Goal: Contribute content: Contribute content

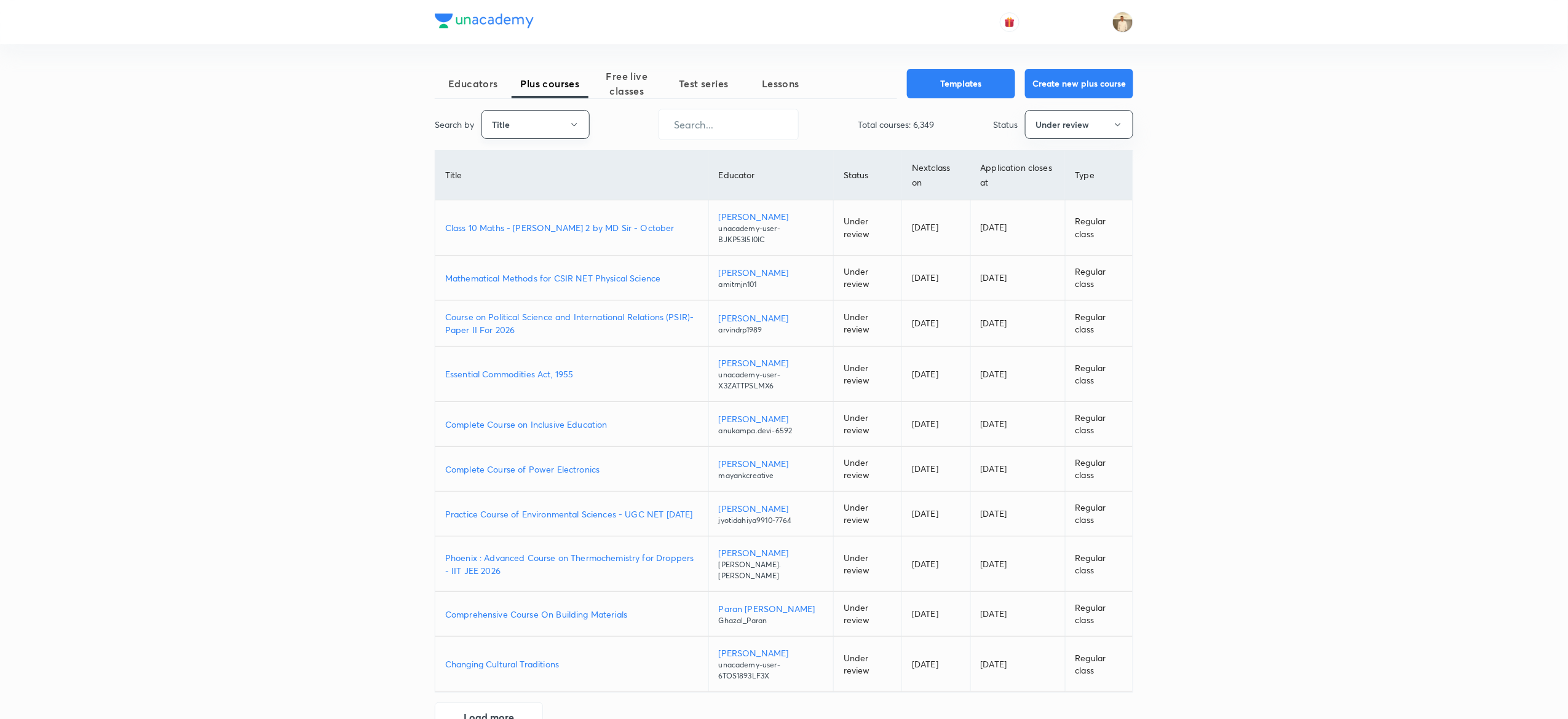
click at [549, 127] on button "Title" at bounding box center [535, 125] width 108 height 29
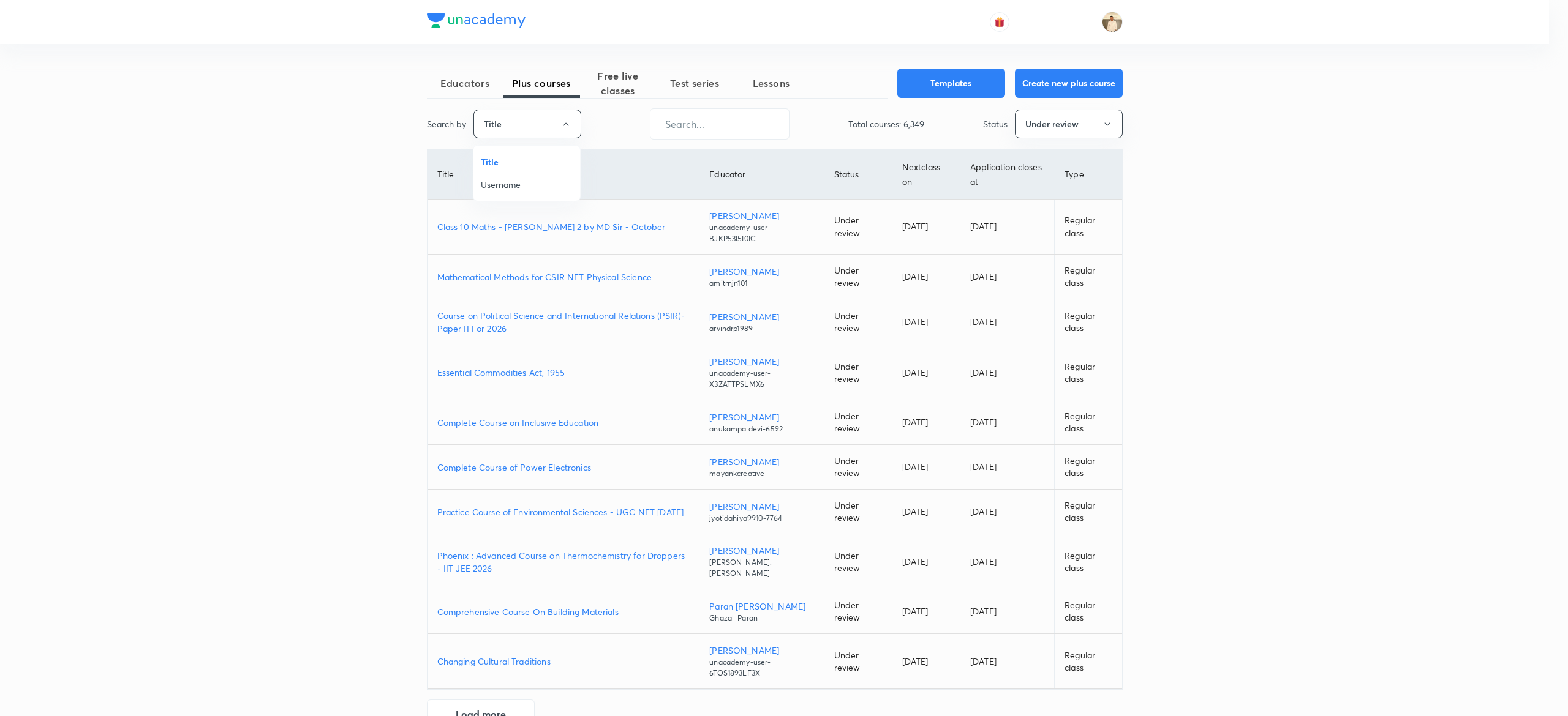
click at [535, 181] on span "Username" at bounding box center [527, 185] width 92 height 13
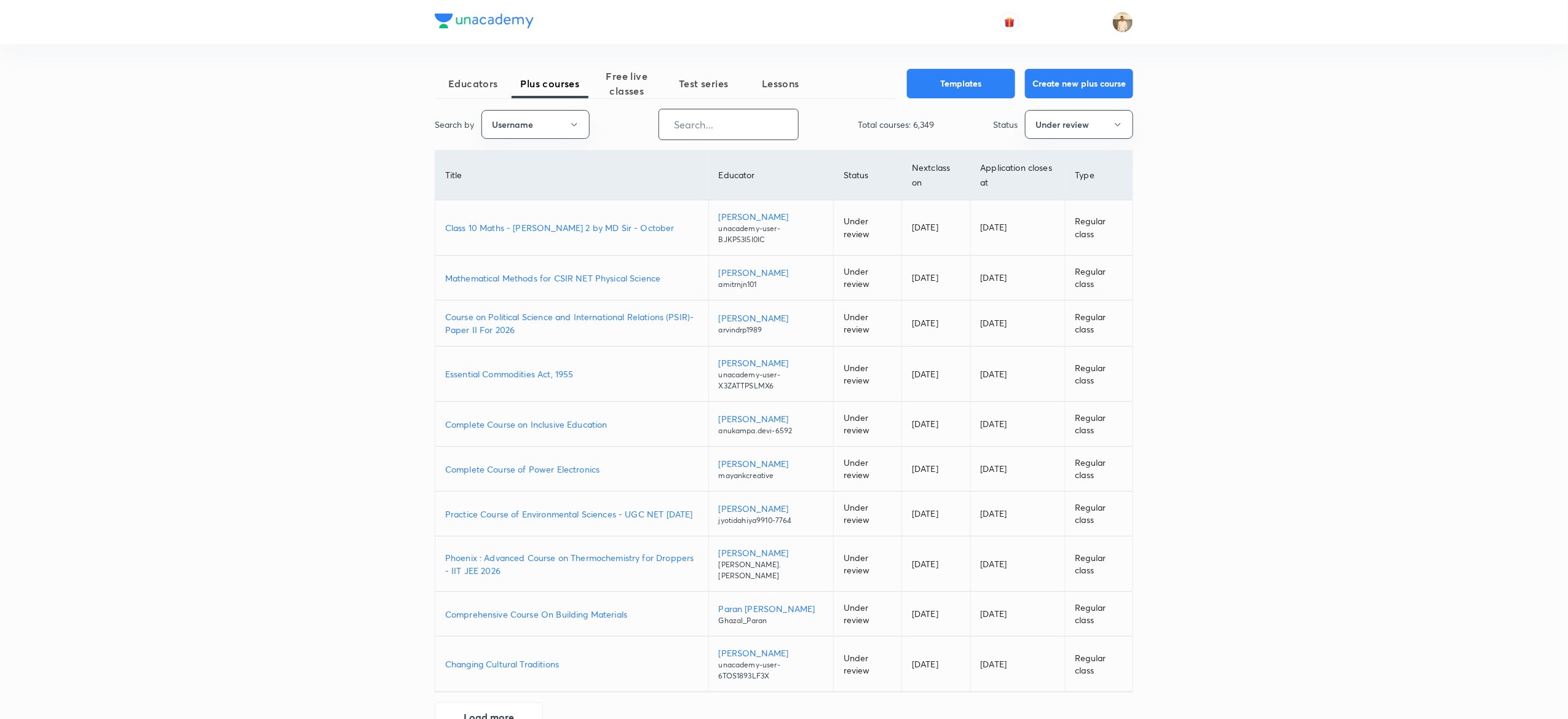
click at [763, 130] on input "text" at bounding box center [728, 124] width 139 height 31
paste input "abhi143sahu18-7024"
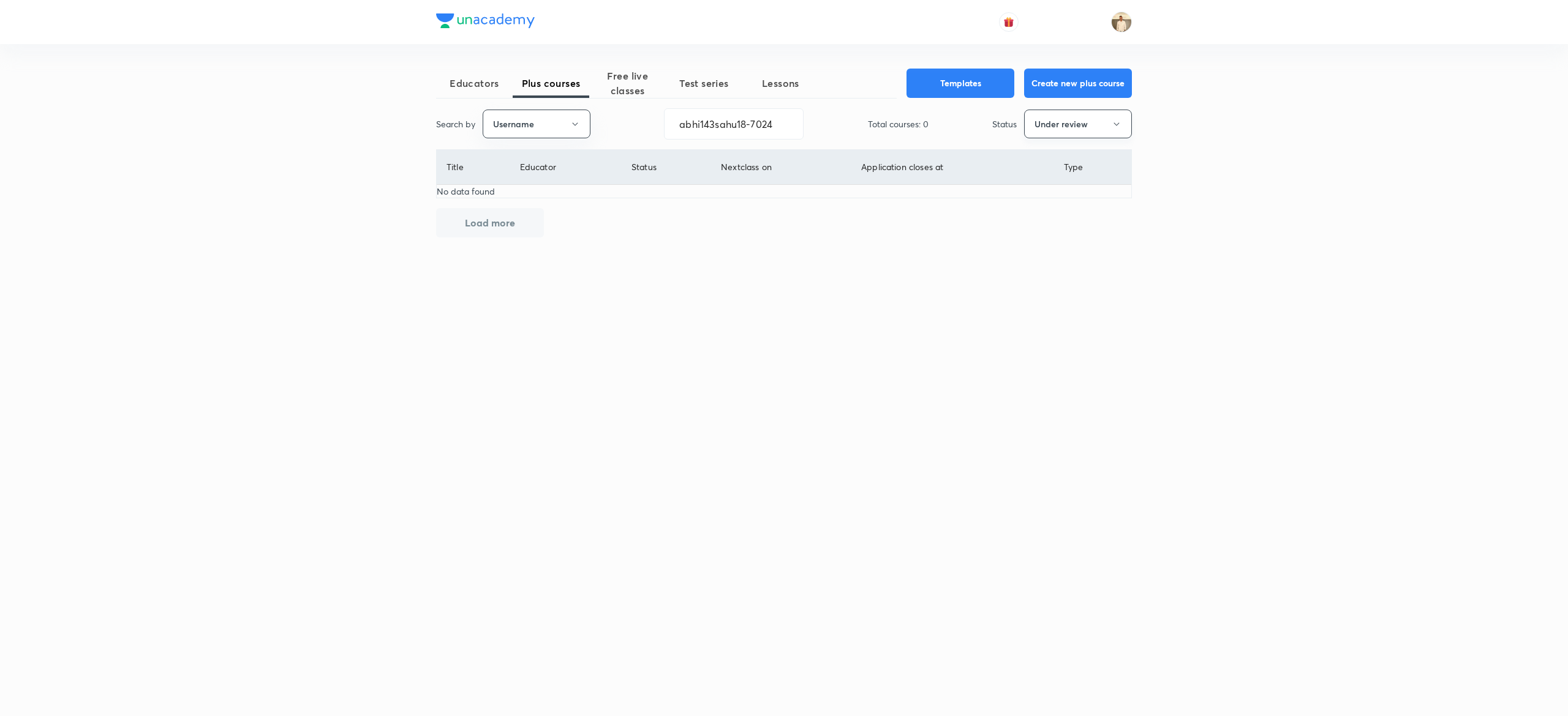
click at [1112, 115] on button "Under review" at bounding box center [1078, 124] width 108 height 29
click at [1040, 225] on span "Live" at bounding box center [1078, 230] width 92 height 13
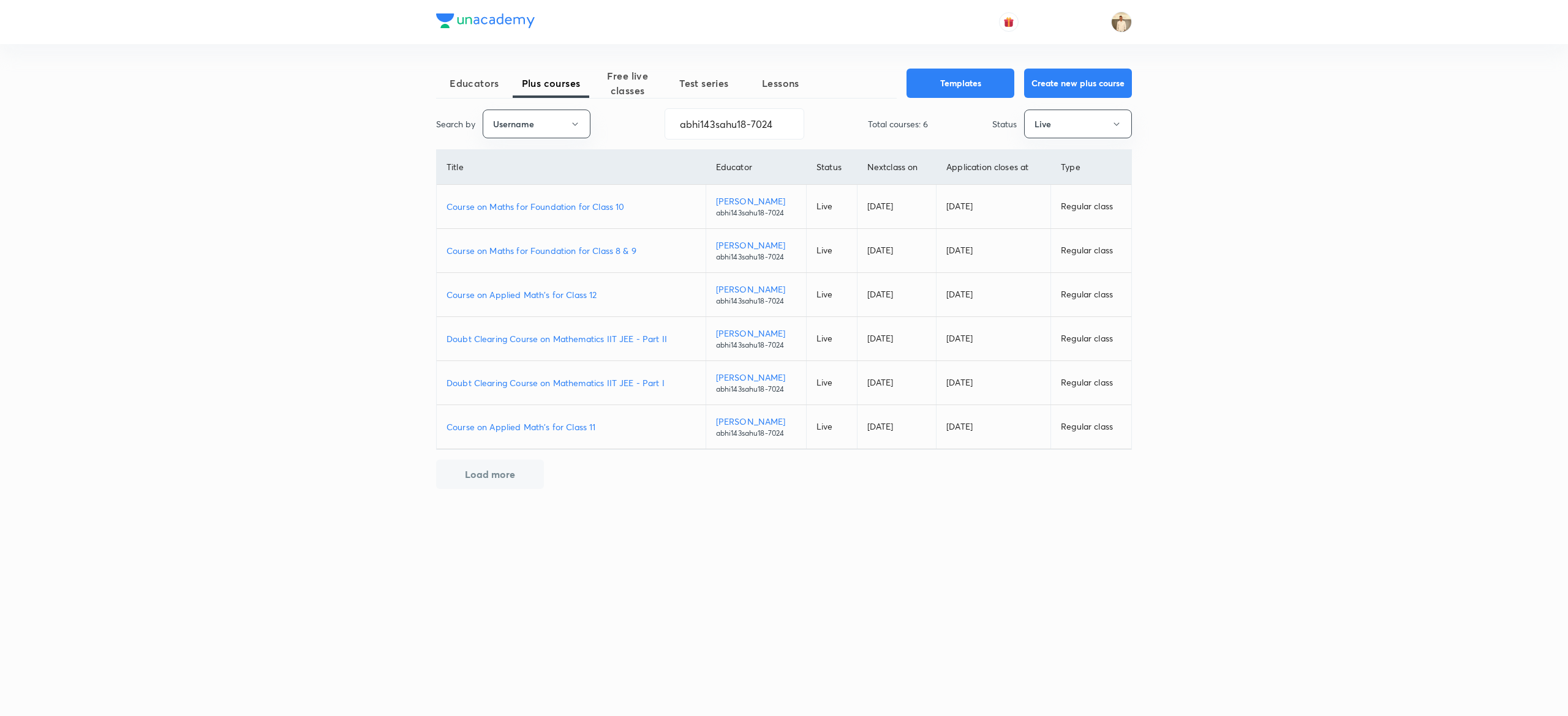
click at [604, 247] on p "Course on Maths for Foundation for Class 8 & 9" at bounding box center [571, 251] width 250 height 13
click at [732, 122] on input "abhi143sahu18-7024" at bounding box center [734, 124] width 138 height 31
paste input "Alok01"
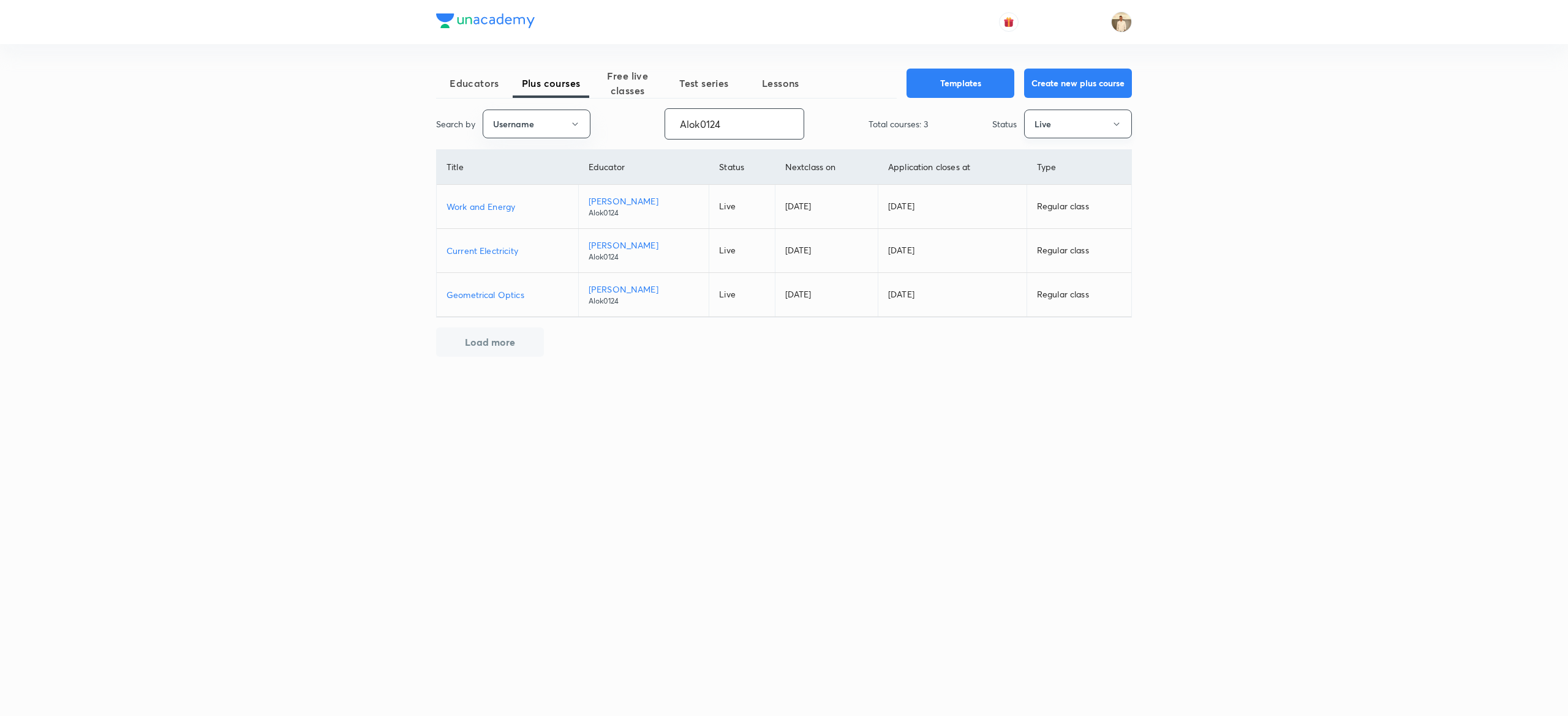
type input "Alok0124"
click at [1106, 114] on button "Live" at bounding box center [1078, 124] width 108 height 29
click at [1057, 255] on span "Completed" at bounding box center [1078, 253] width 92 height 13
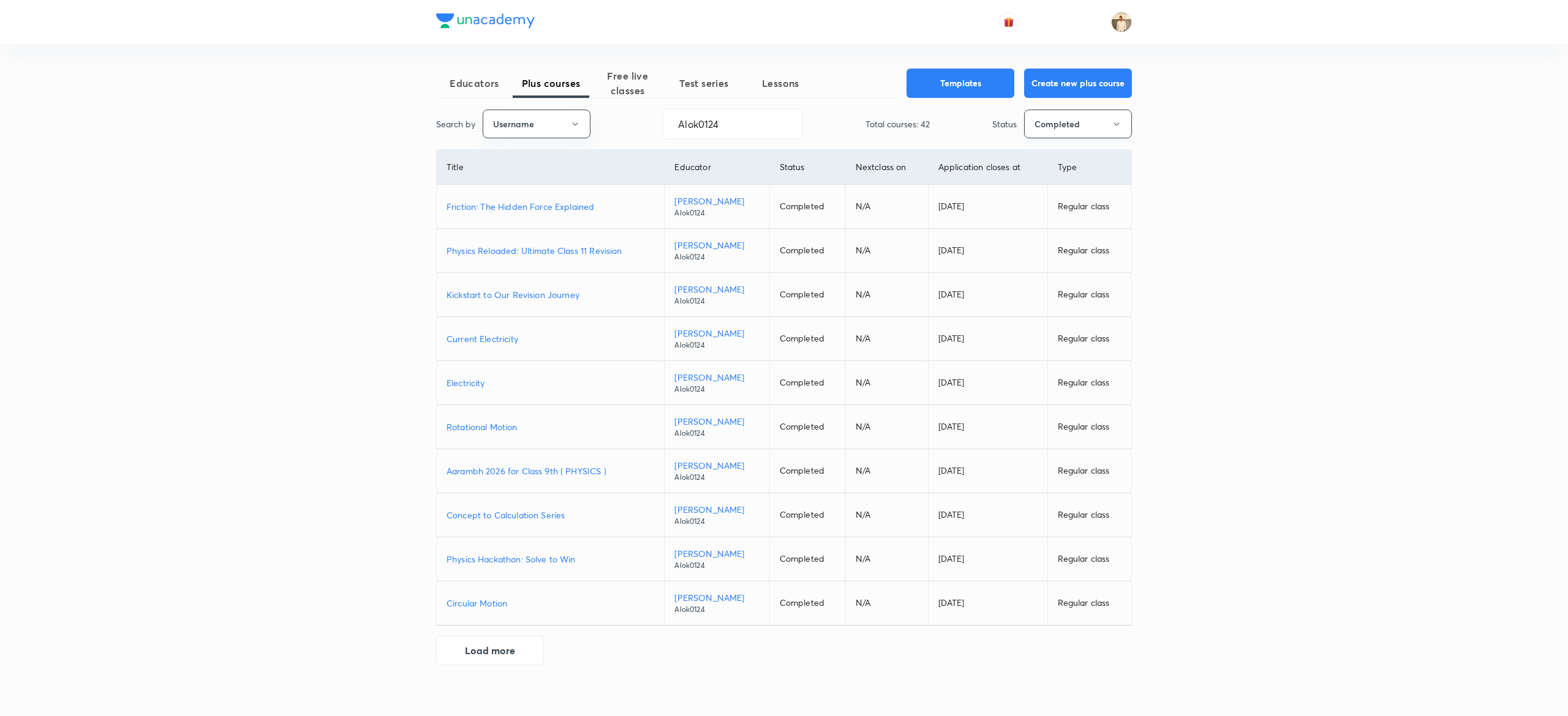
click at [1119, 116] on button "Completed" at bounding box center [1078, 124] width 108 height 29
click at [1058, 230] on span "Live" at bounding box center [1078, 230] width 92 height 13
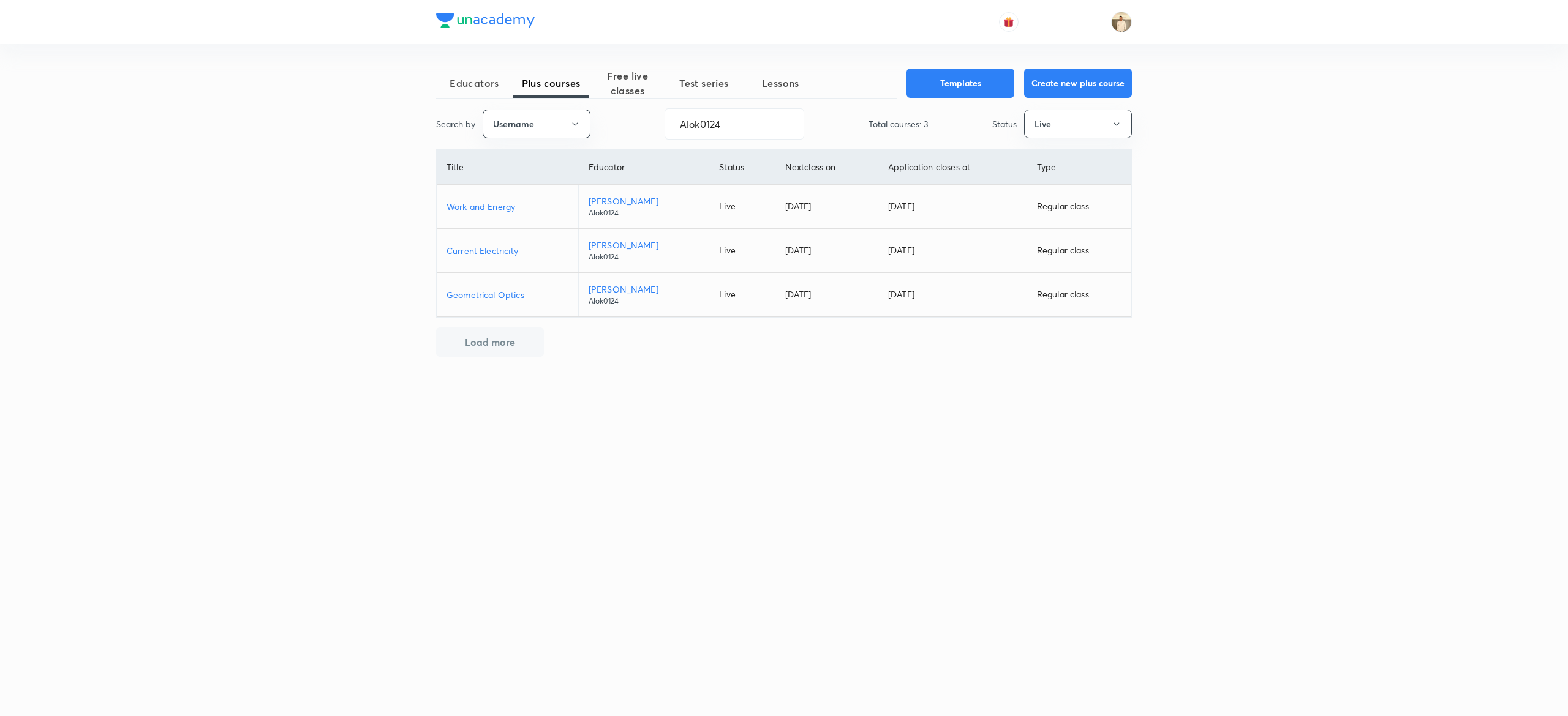
click at [517, 294] on p "Geometrical Optics" at bounding box center [507, 295] width 122 height 13
click at [494, 247] on p "Current Electricity" at bounding box center [507, 251] width 122 height 13
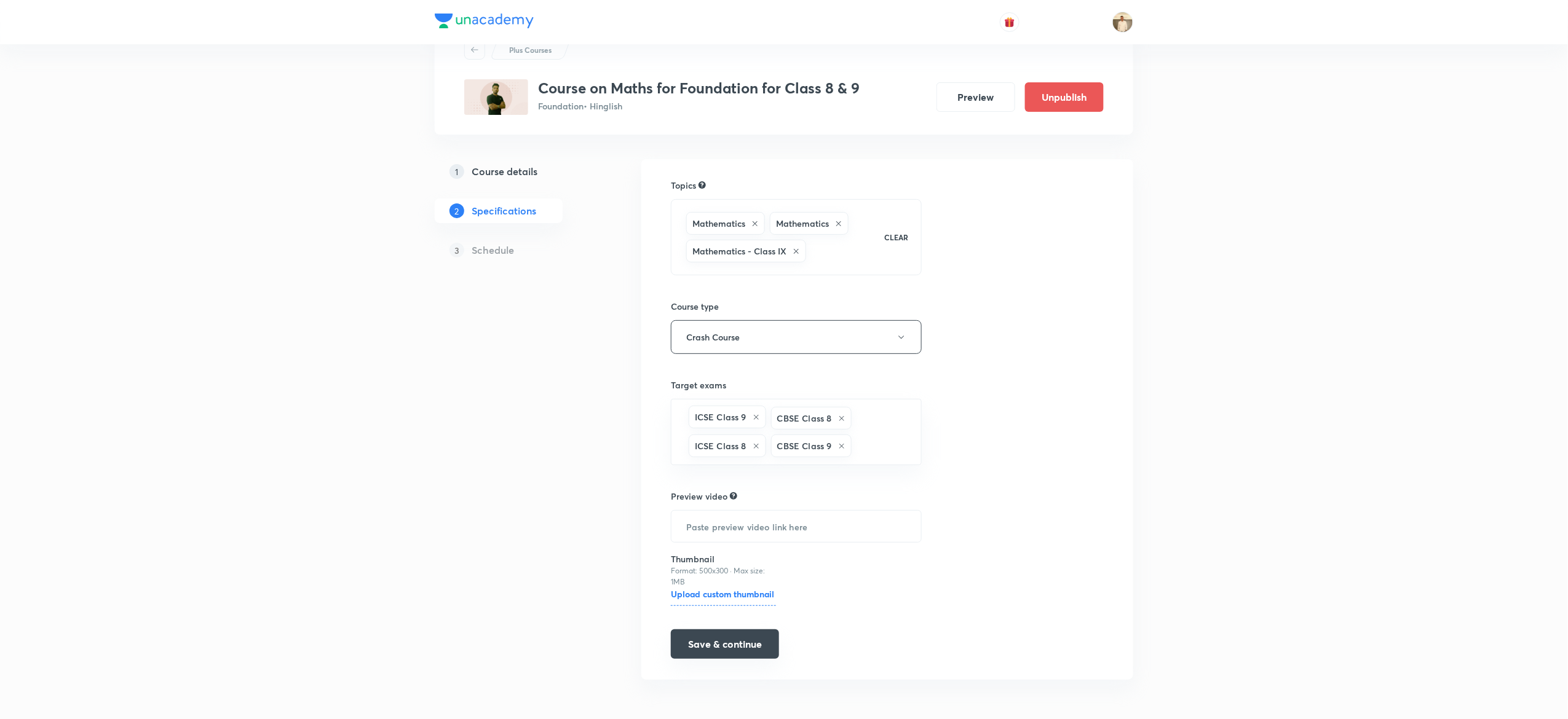
click at [732, 644] on button "Save & continue" at bounding box center [725, 644] width 108 height 30
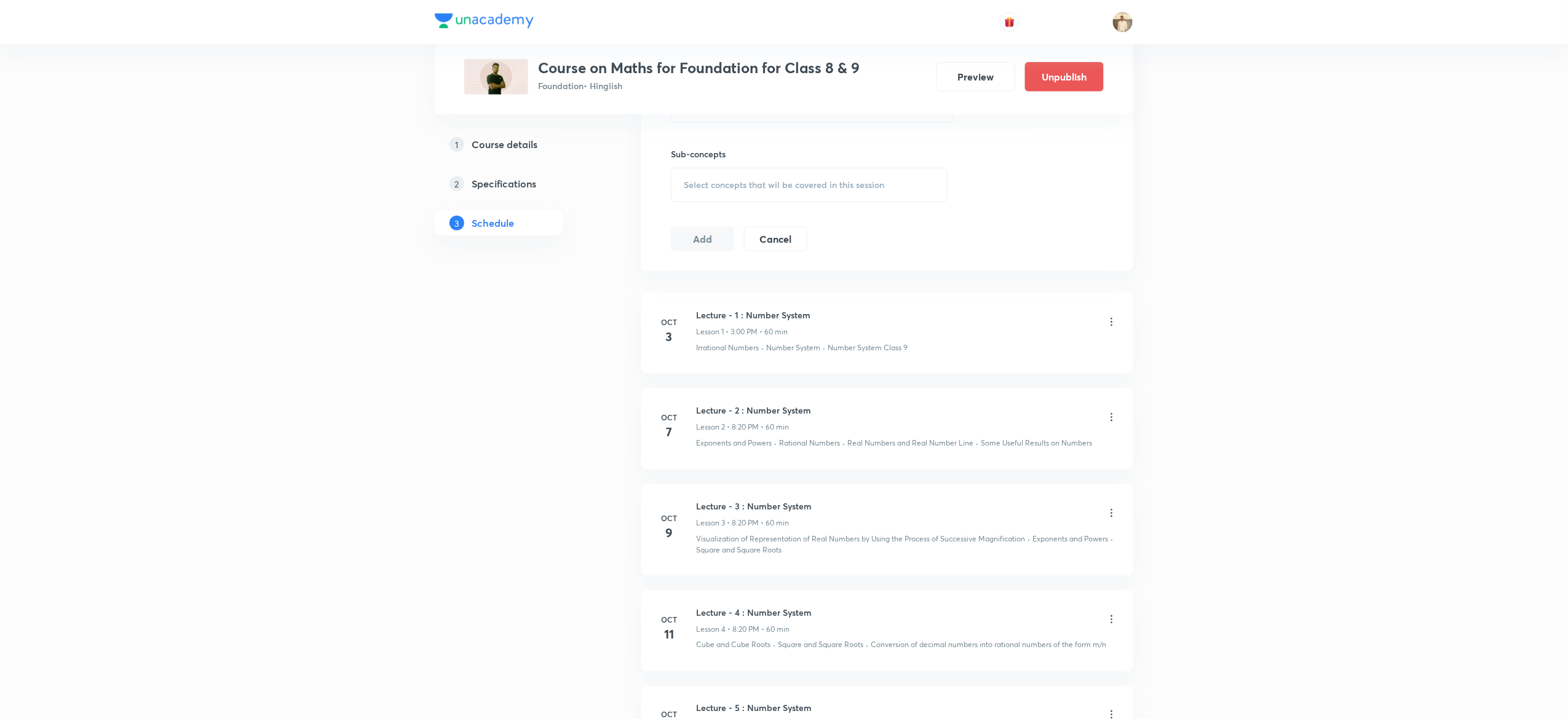
scroll to position [751, 0]
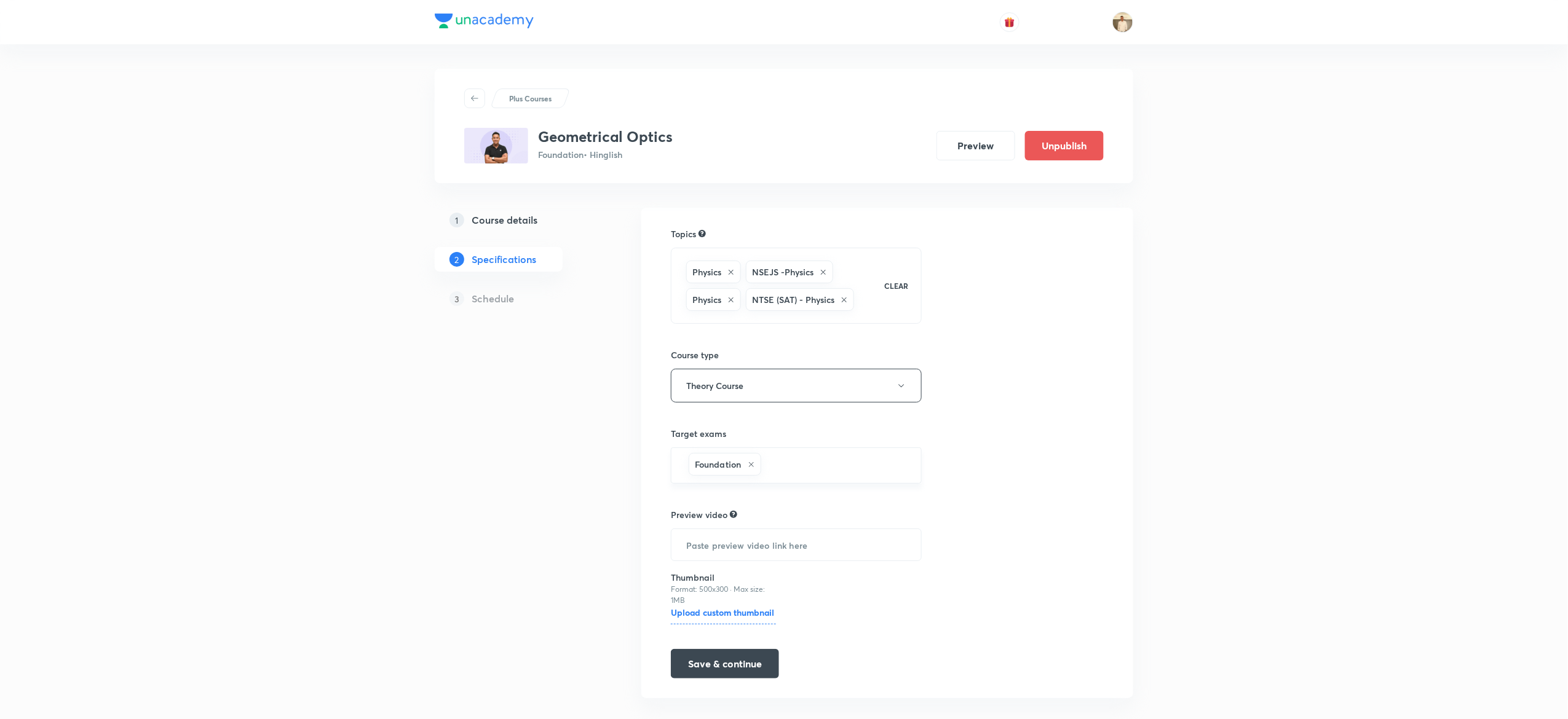
scroll to position [21, 0]
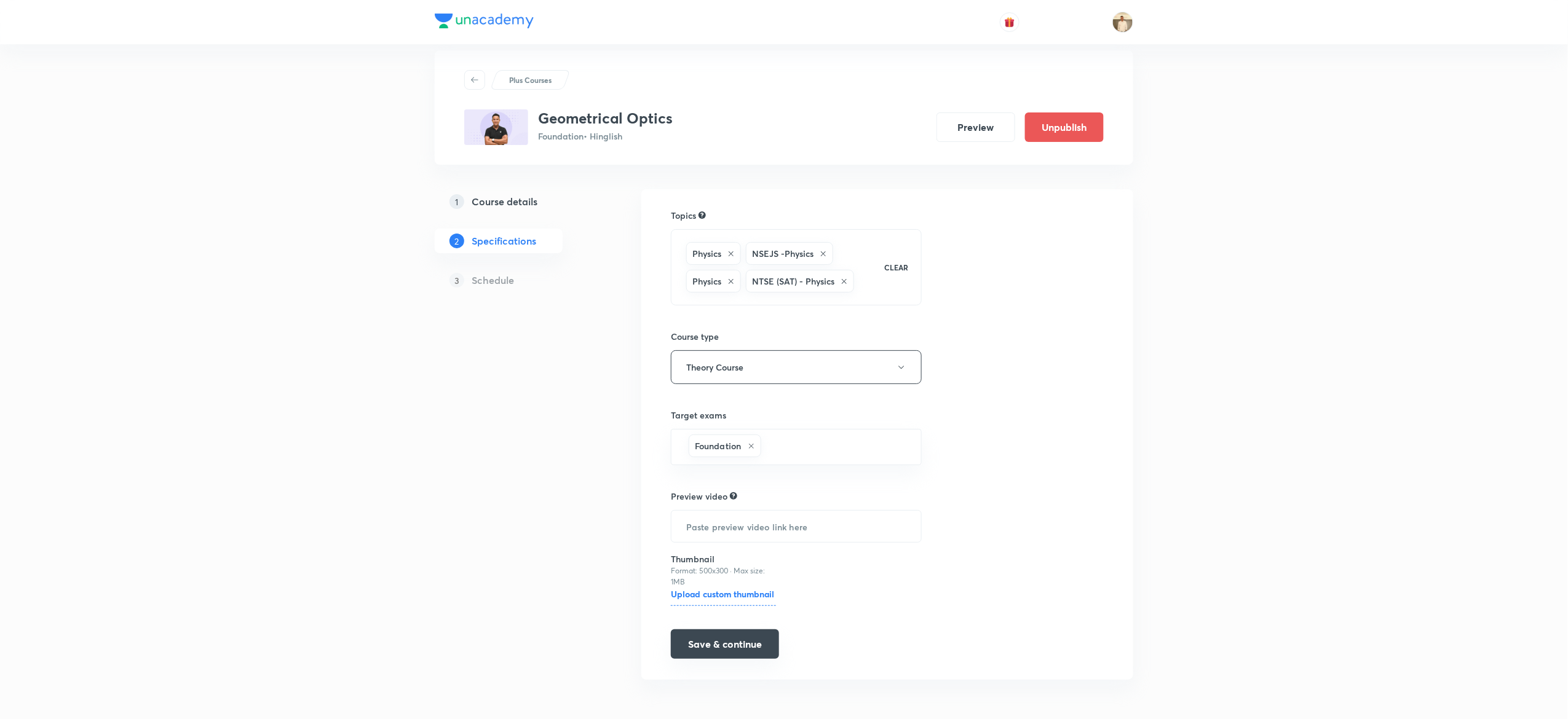
click at [728, 643] on button "Save & continue" at bounding box center [725, 644] width 108 height 30
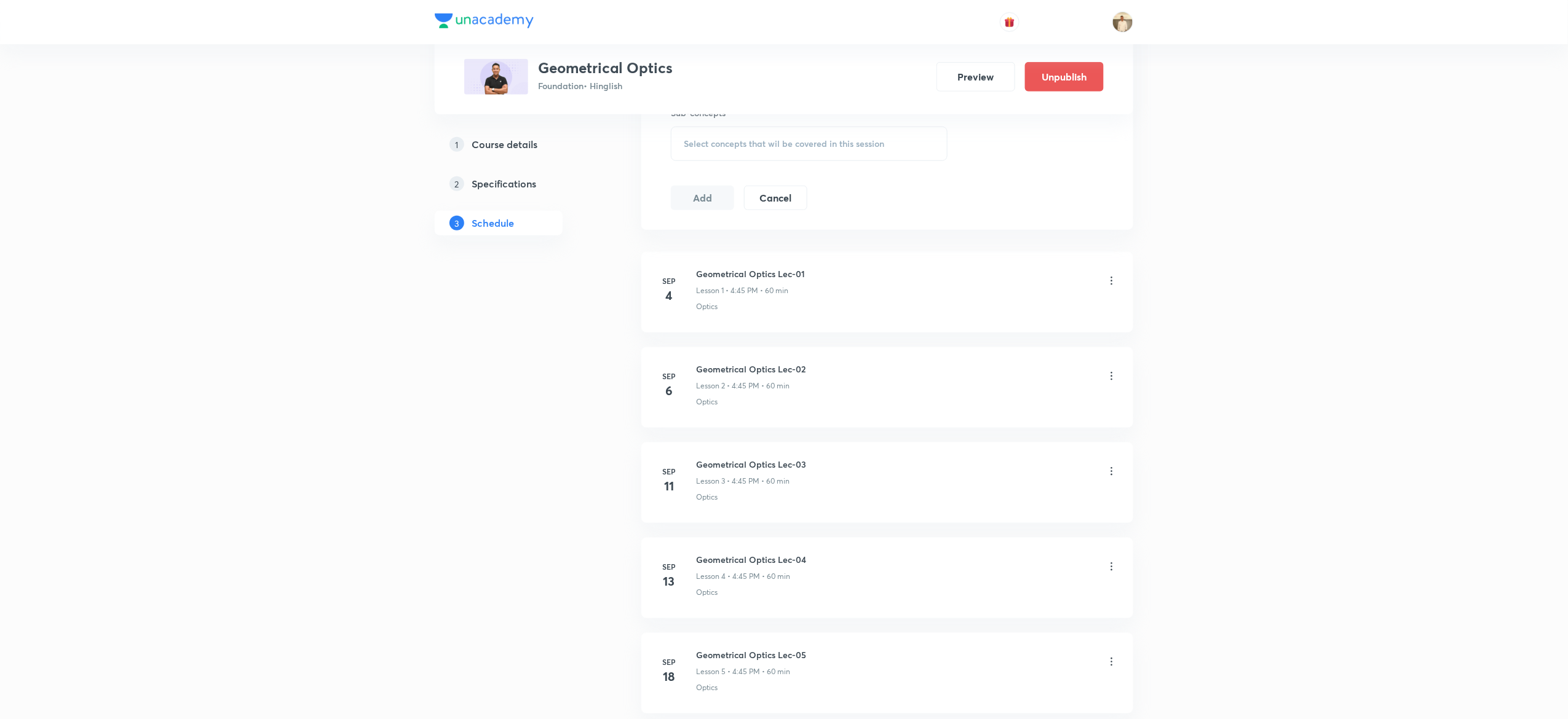
scroll to position [476, 0]
click at [517, 189] on h5 "Specifications" at bounding box center [504, 184] width 65 height 15
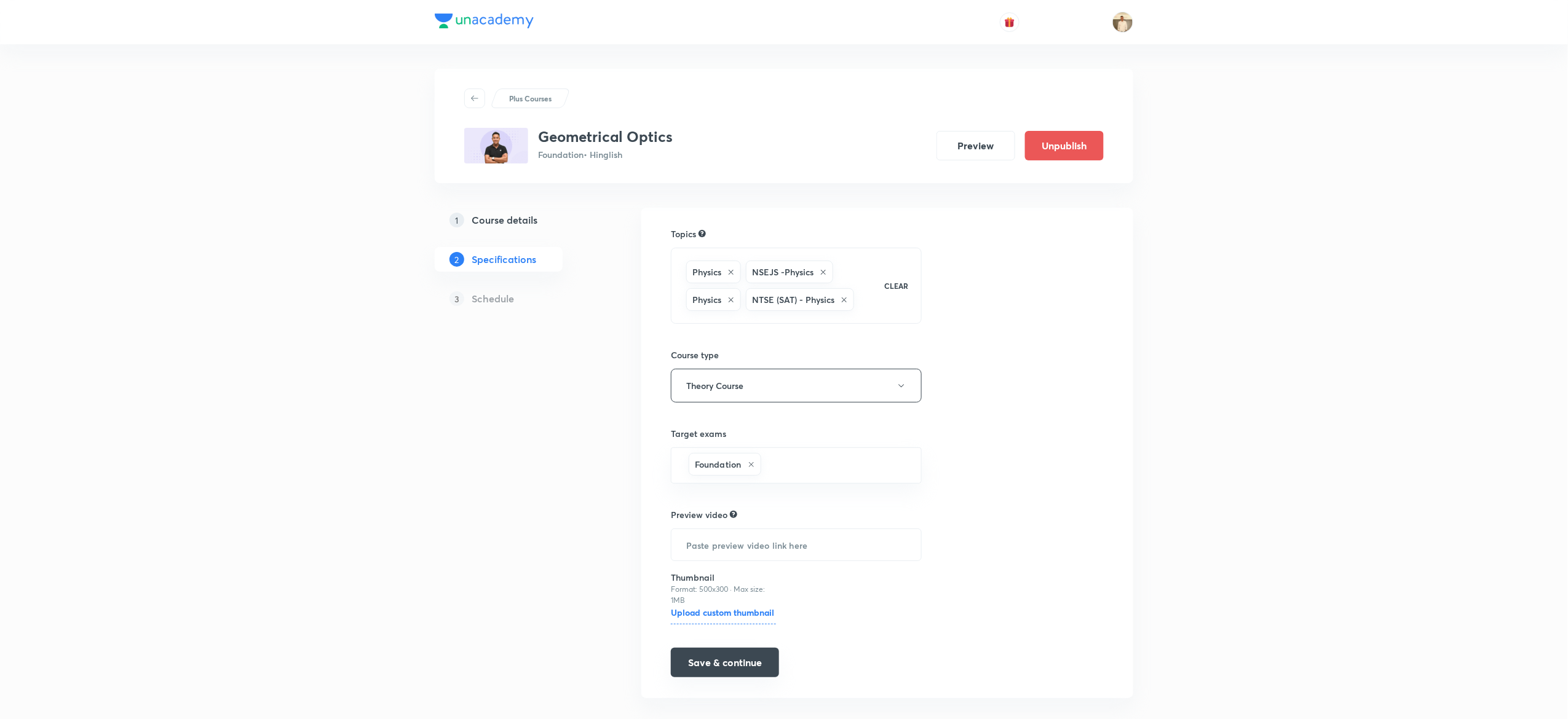
click at [750, 658] on button "Save & continue" at bounding box center [725, 662] width 108 height 30
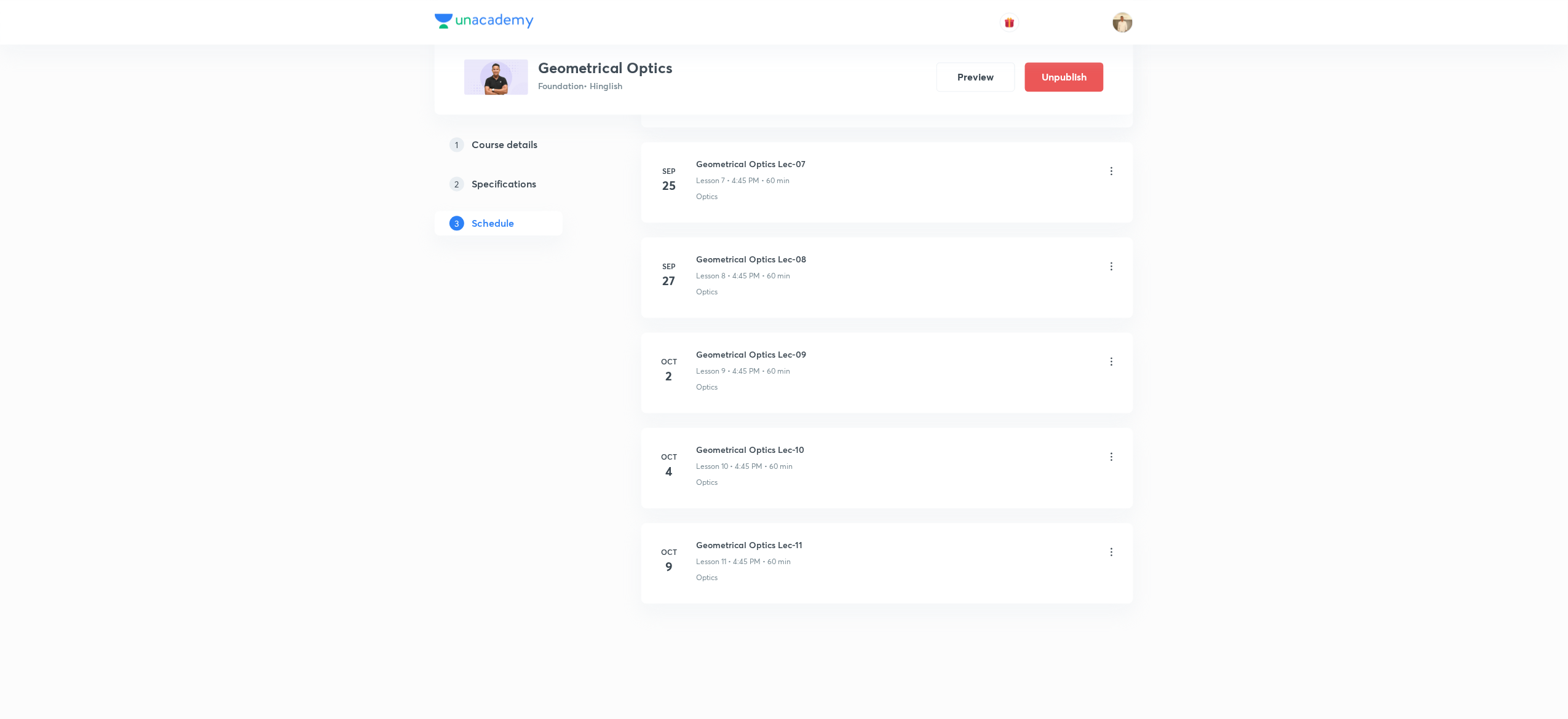
scroll to position [1260, 0]
click at [1115, 361] on icon at bounding box center [1112, 361] width 13 height 13
click at [1022, 417] on li "Delete" at bounding box center [1043, 415] width 135 height 22
click at [1108, 457] on div at bounding box center [1112, 458] width 13 height 13
click at [1115, 547] on div at bounding box center [1112, 553] width 13 height 13
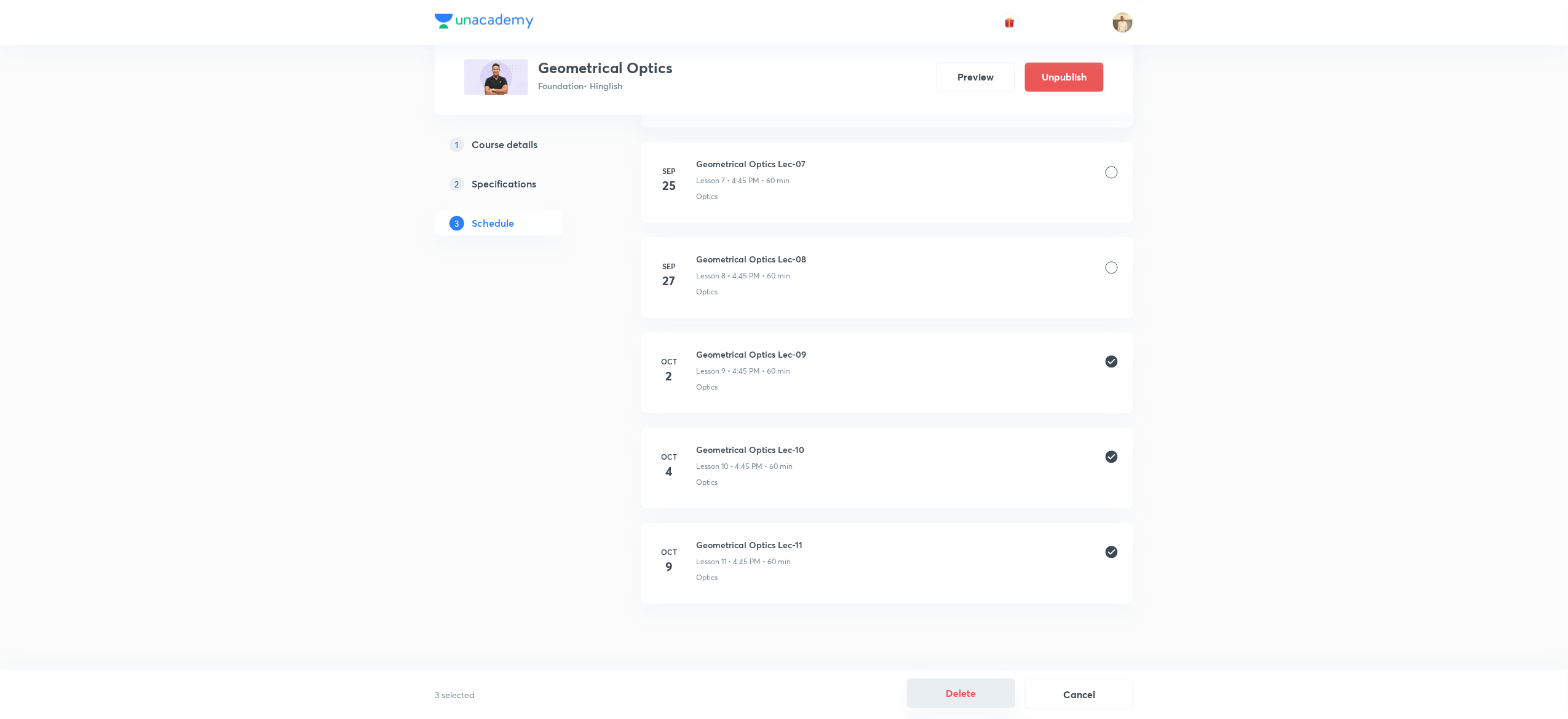
click at [956, 693] on button "Delete" at bounding box center [961, 693] width 108 height 30
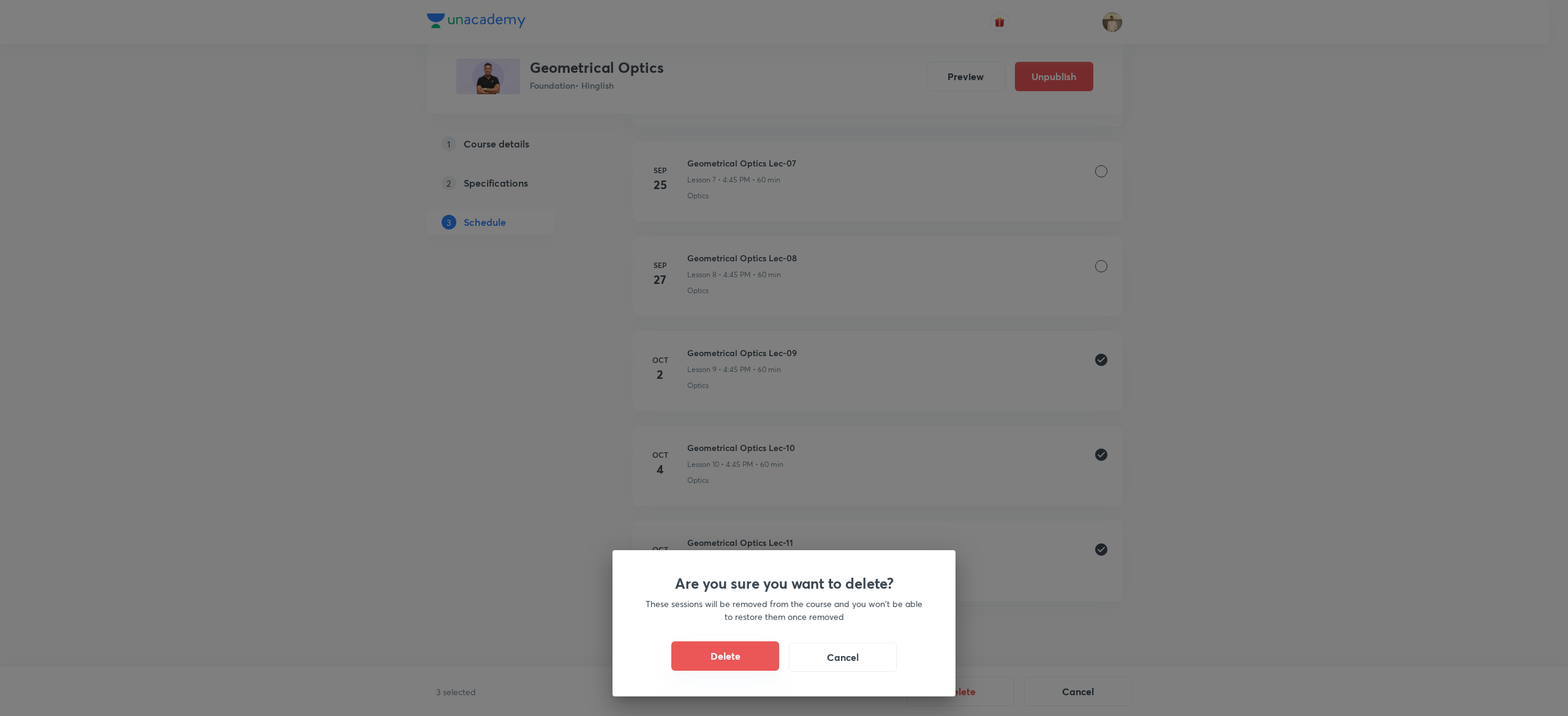
click at [715, 644] on button "Delete" at bounding box center [726, 656] width 108 height 30
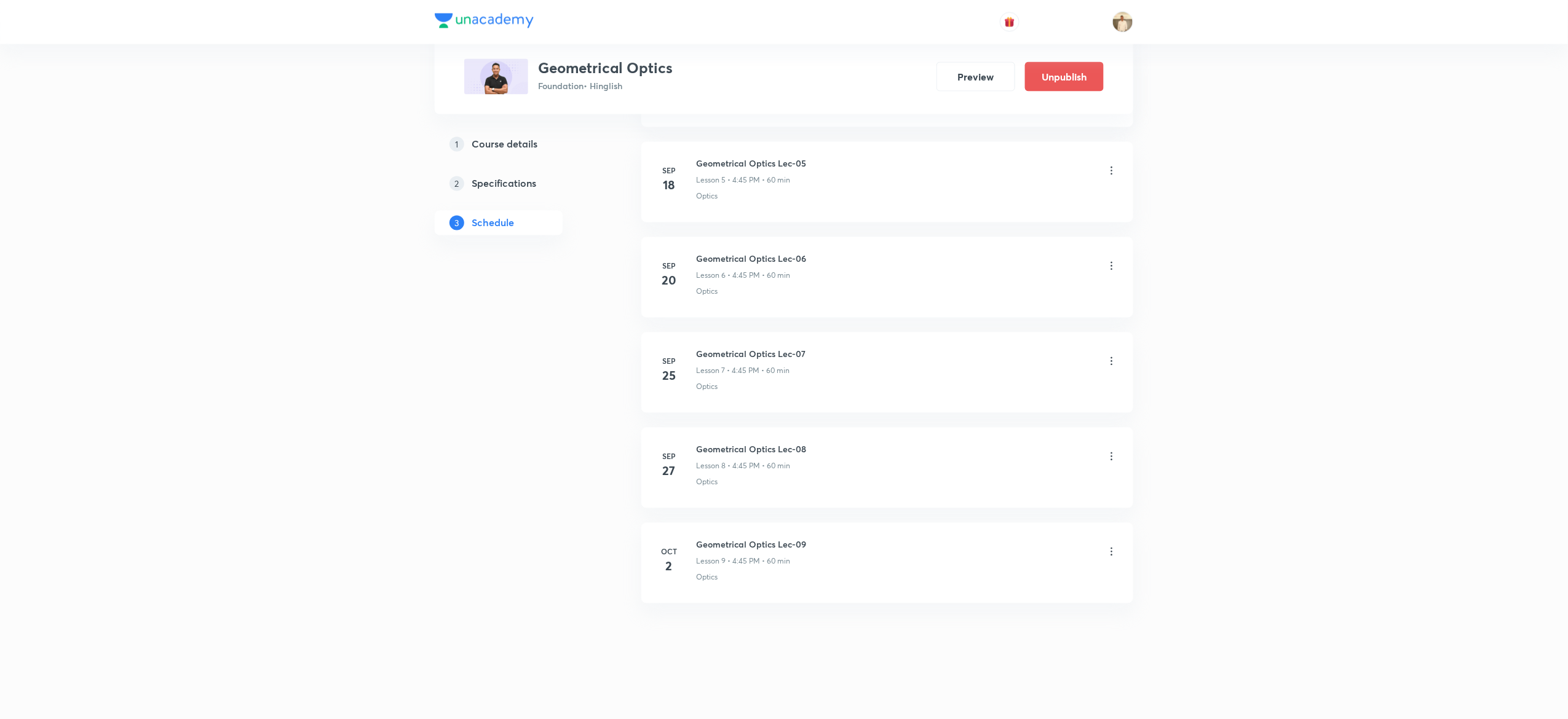
scroll to position [973, 0]
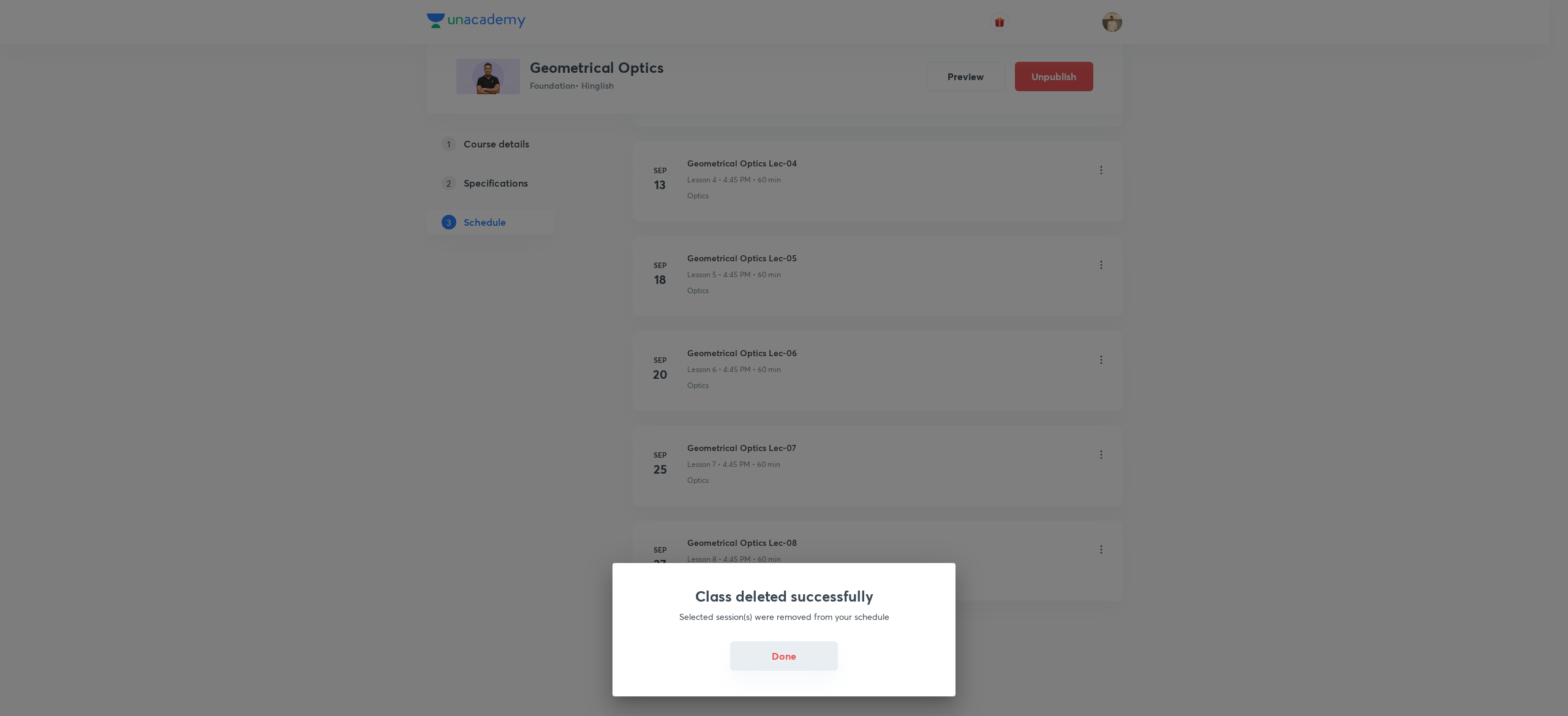
click at [780, 654] on button "Done" at bounding box center [784, 656] width 108 height 30
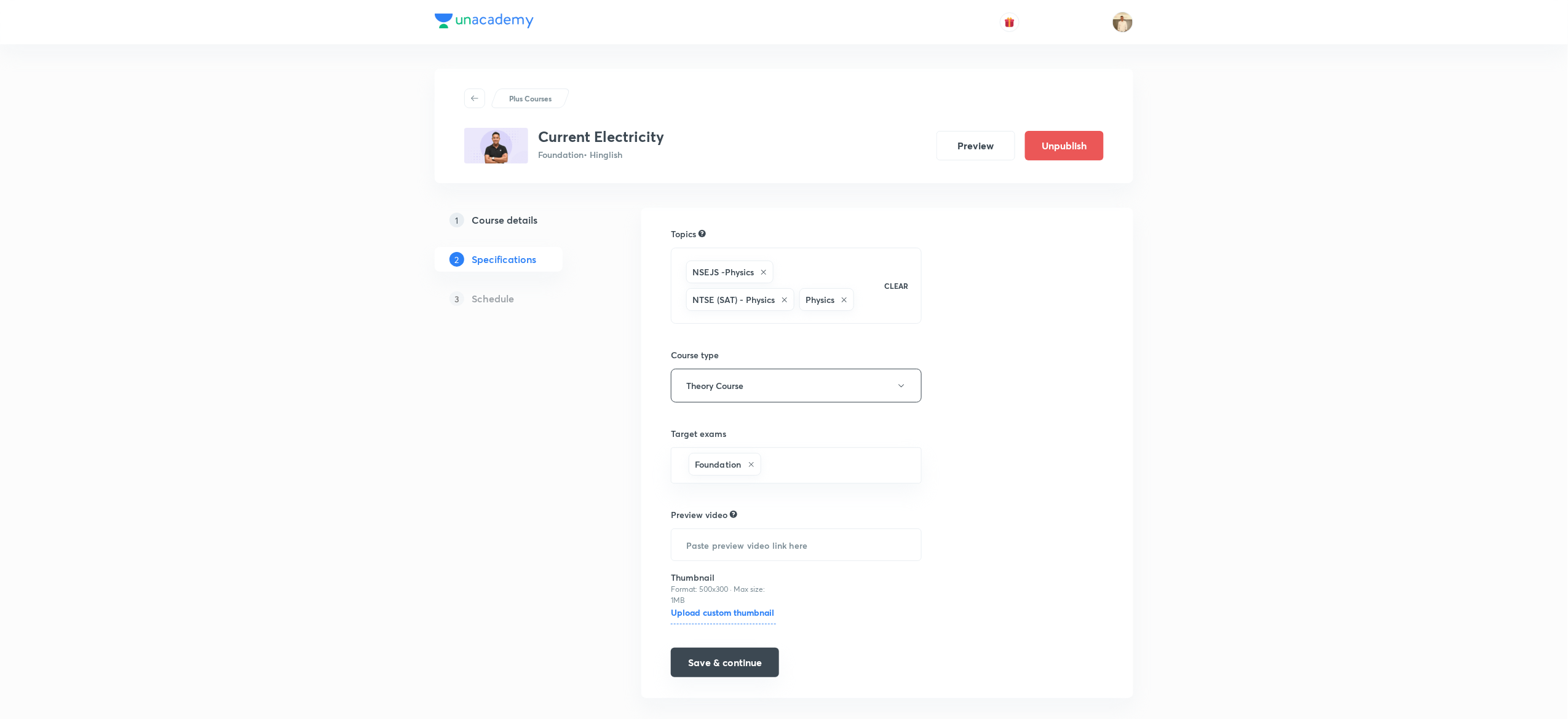
click at [699, 653] on button "Save & continue" at bounding box center [725, 662] width 108 height 30
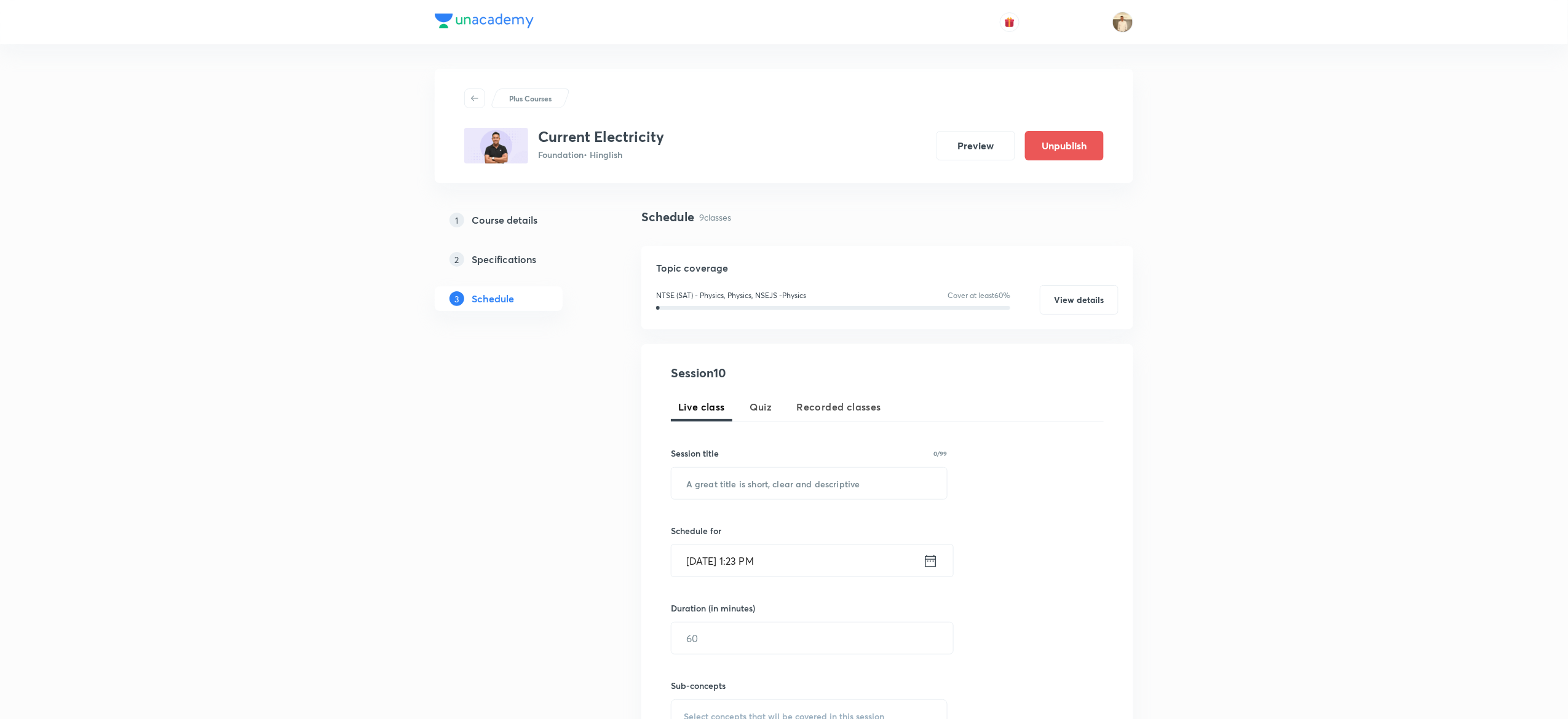
click at [488, 260] on h5 "Specifications" at bounding box center [504, 259] width 65 height 15
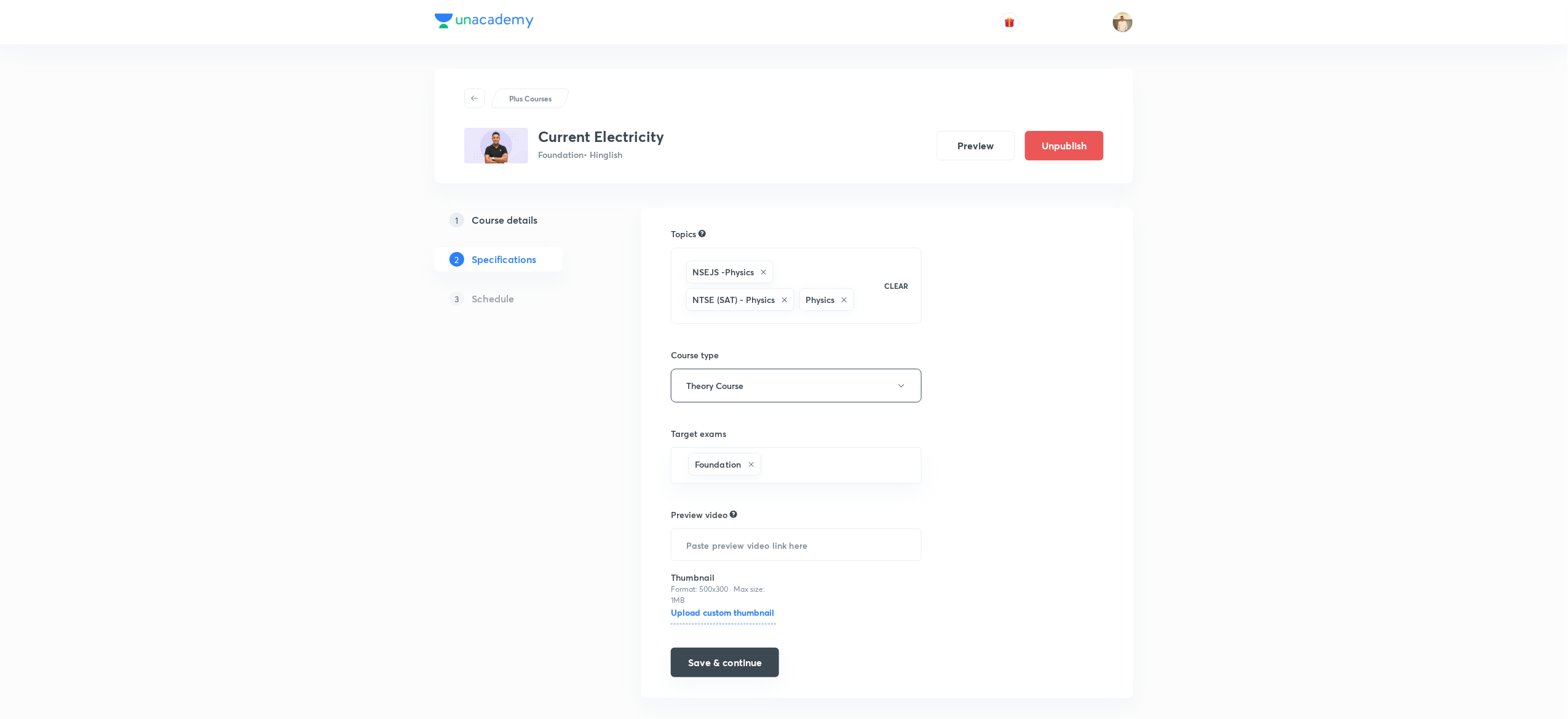
click at [754, 666] on button "Save & continue" at bounding box center [725, 662] width 108 height 30
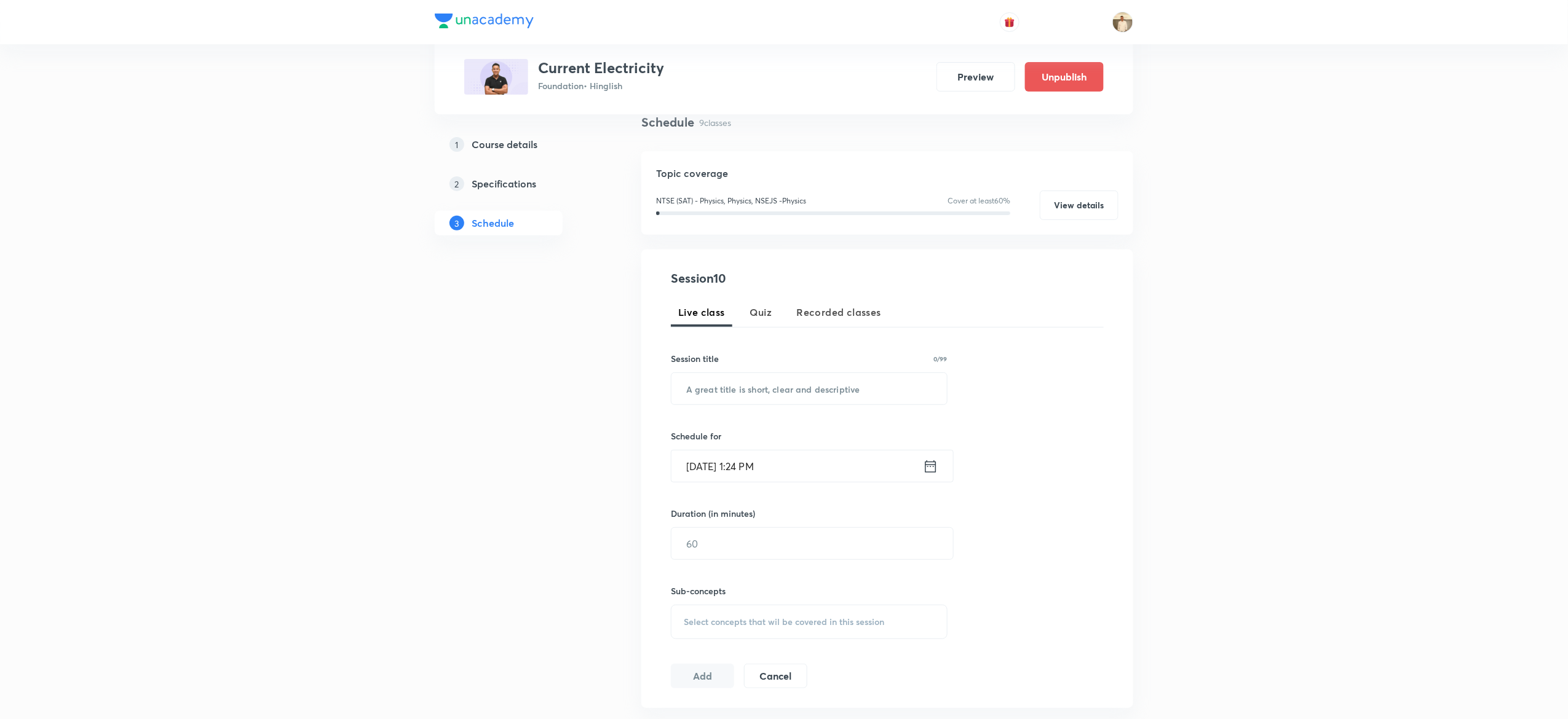
scroll to position [97, 0]
